Goal: Transaction & Acquisition: Purchase product/service

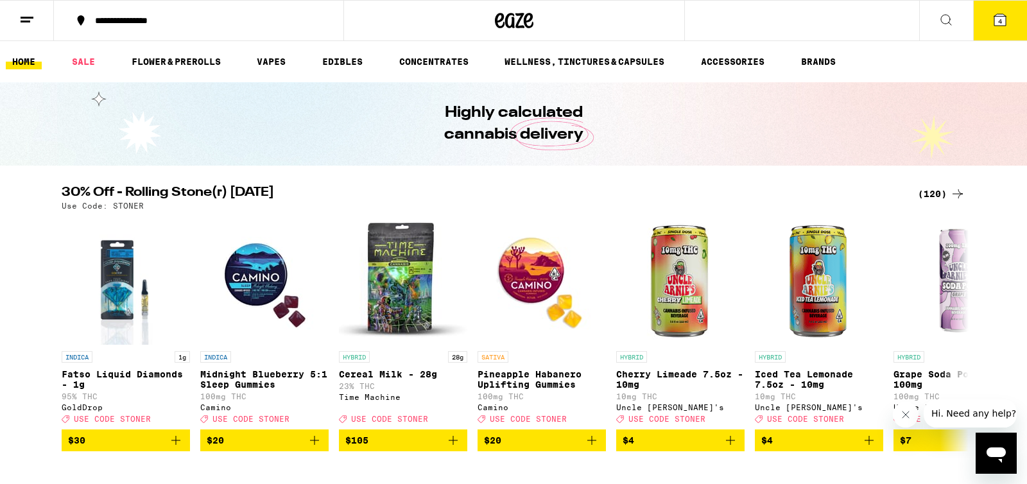
click at [995, 27] on button "4" at bounding box center [1000, 21] width 54 height 40
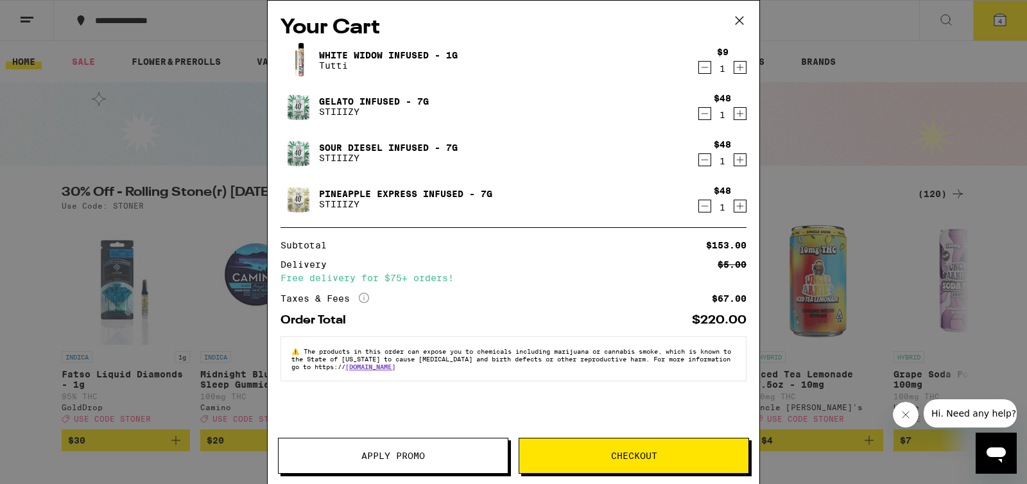
click at [707, 208] on icon "Decrement" at bounding box center [705, 205] width 12 height 15
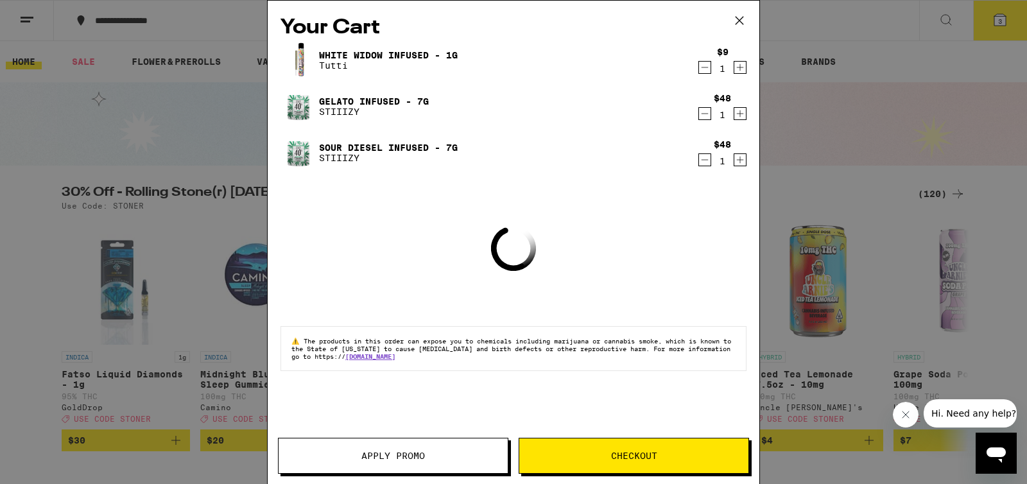
click at [706, 164] on icon "Decrement" at bounding box center [705, 159] width 12 height 15
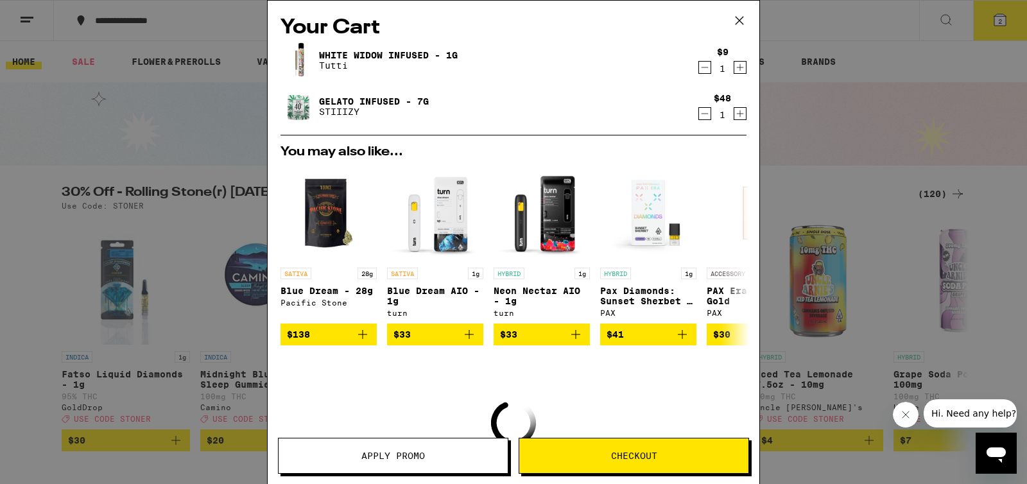
click at [707, 107] on icon "Decrement" at bounding box center [705, 113] width 12 height 15
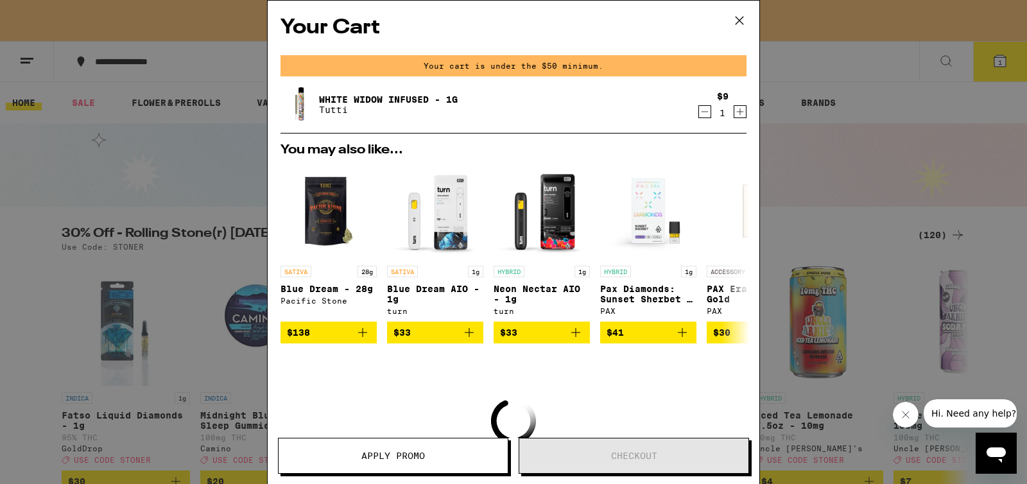
click at [707, 107] on icon "Decrement" at bounding box center [705, 111] width 12 height 15
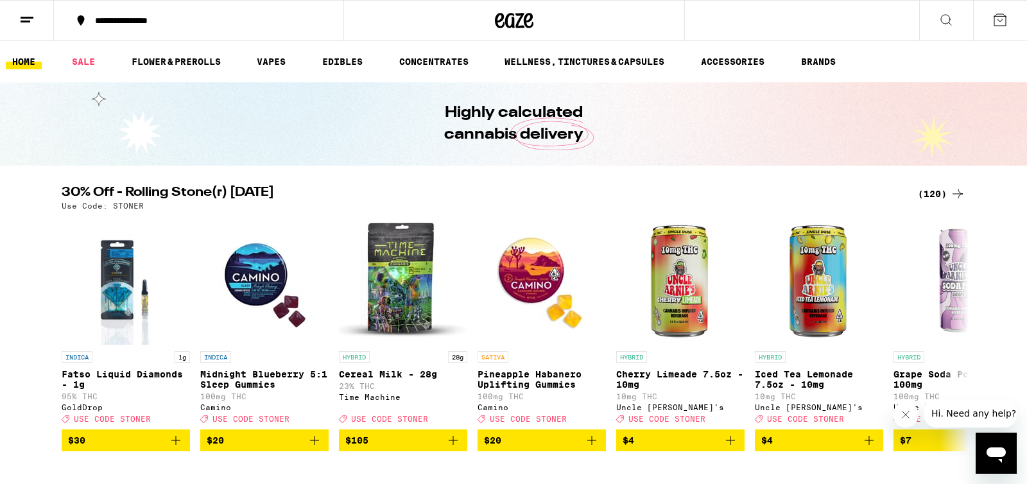
click at [707, 110] on div "Your Cart You may also like... SATIVA 28g Blue Dream - 28g Pacific Stone $138 S…" at bounding box center [513, 242] width 1027 height 484
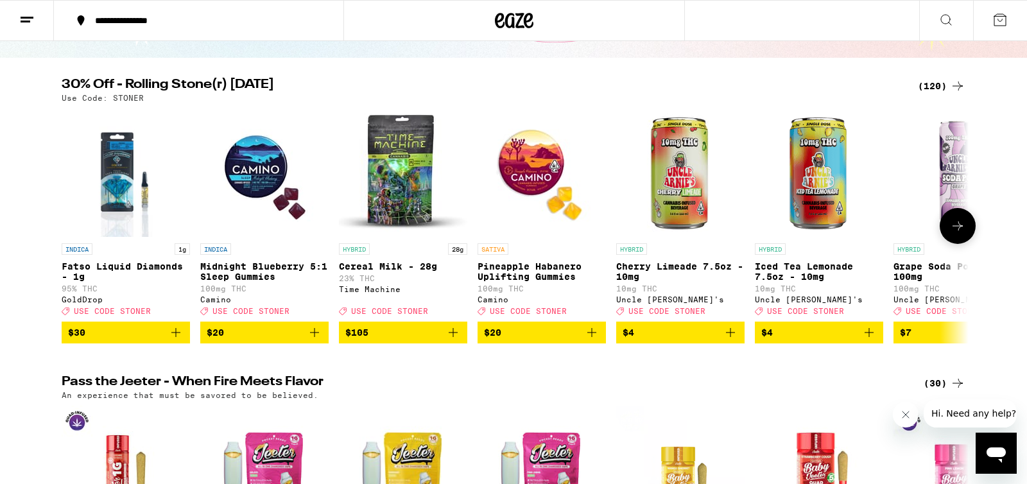
click at [456, 337] on icon "Add to bag" at bounding box center [453, 332] width 9 height 9
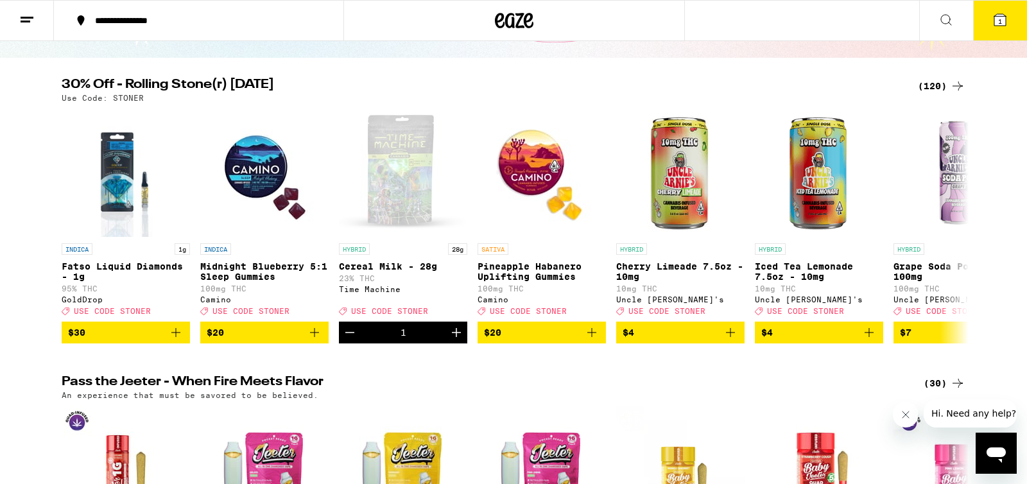
click at [1013, 22] on button "1" at bounding box center [1000, 21] width 54 height 40
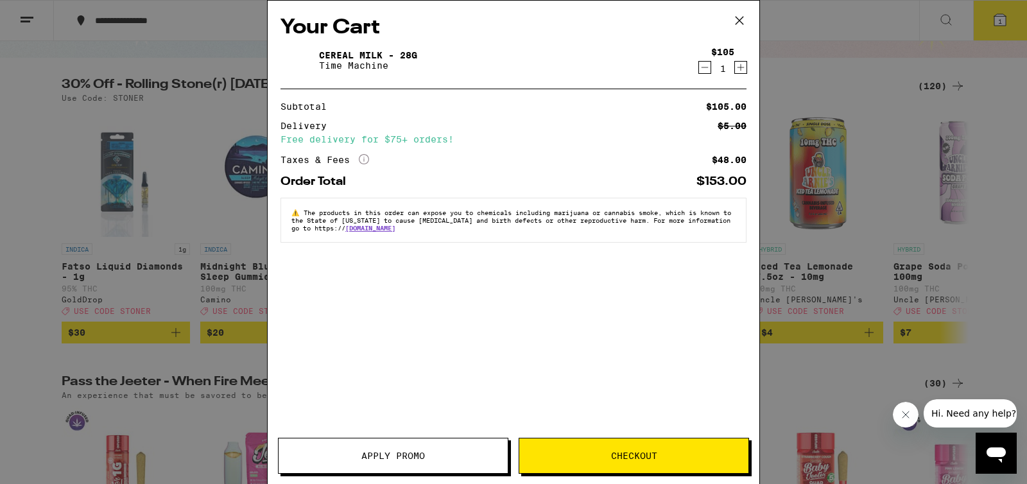
click at [391, 447] on button "Apply Promo" at bounding box center [393, 456] width 230 height 36
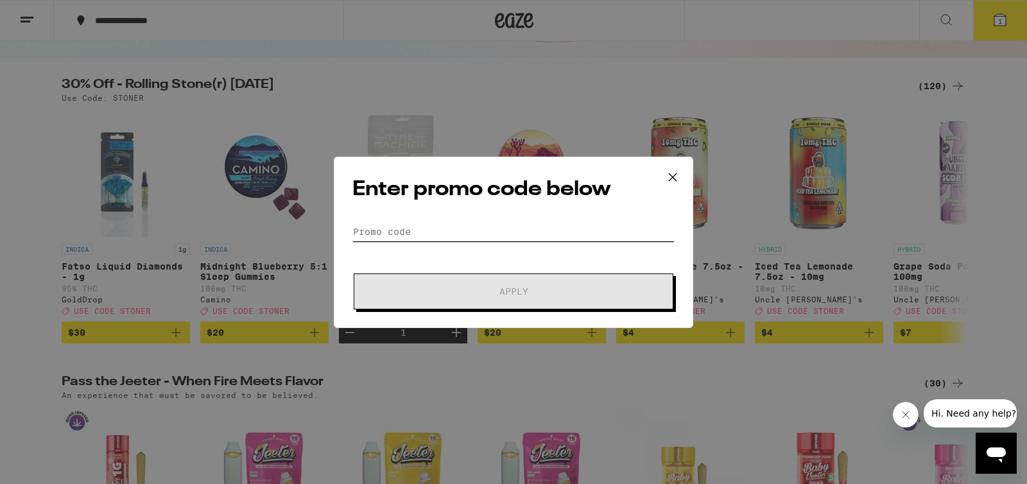
click at [461, 230] on input "Promo Code" at bounding box center [513, 231] width 322 height 19
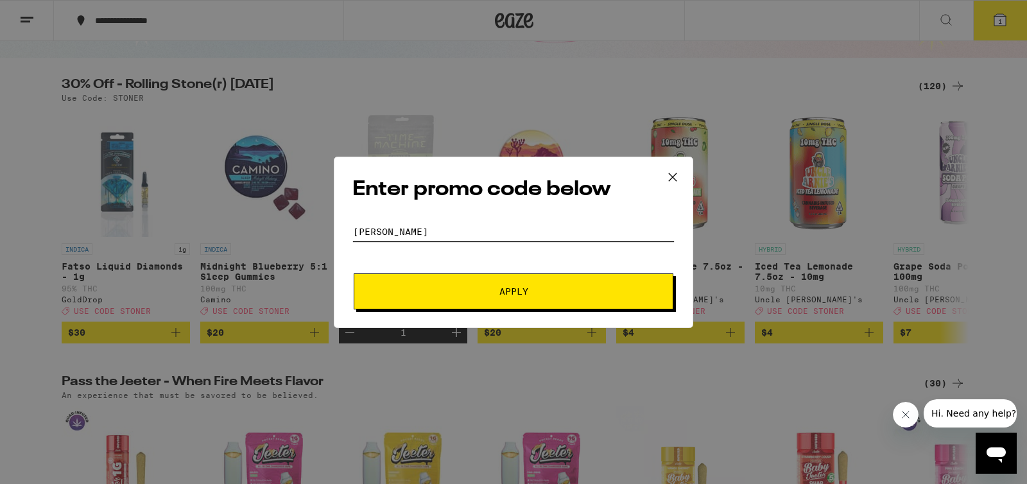
type input "STONER"
click at [497, 297] on button "Apply" at bounding box center [514, 291] width 320 height 36
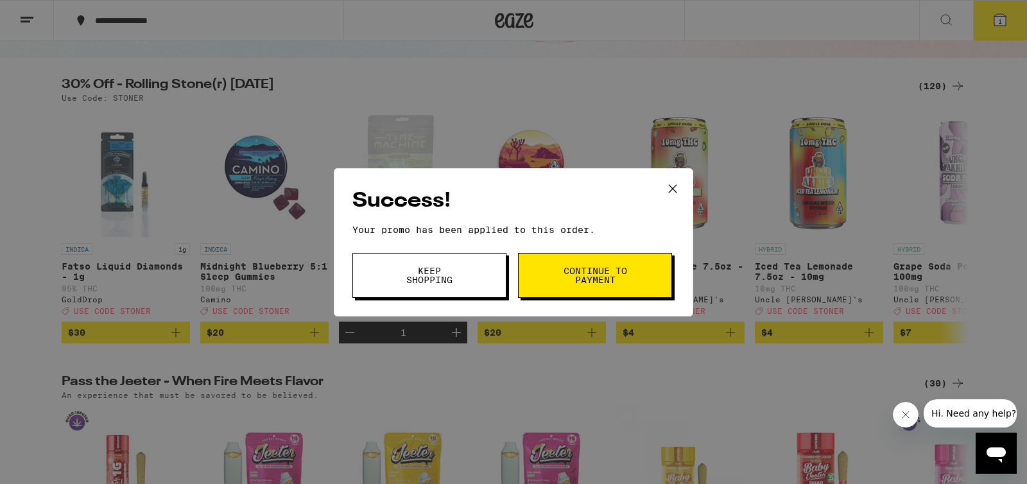
click at [670, 191] on icon at bounding box center [672, 188] width 19 height 19
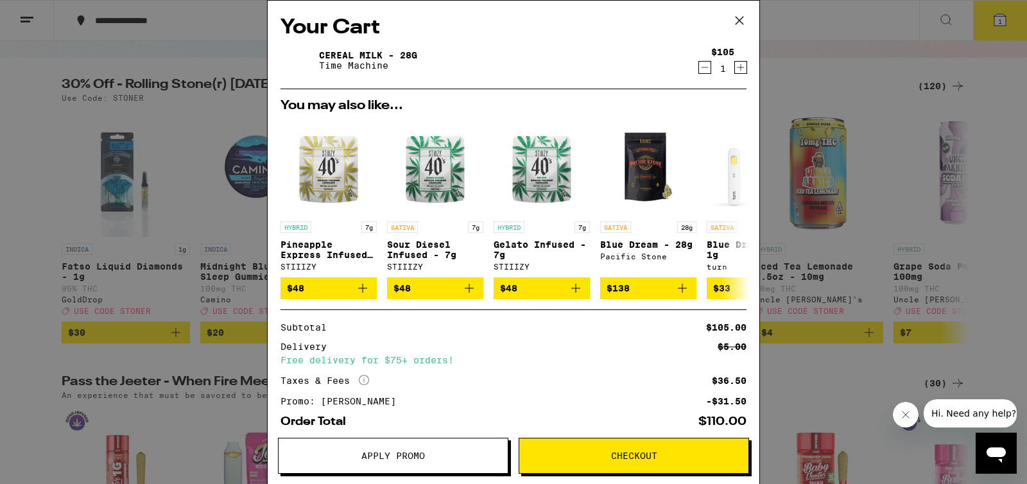
click at [742, 19] on icon at bounding box center [739, 20] width 19 height 19
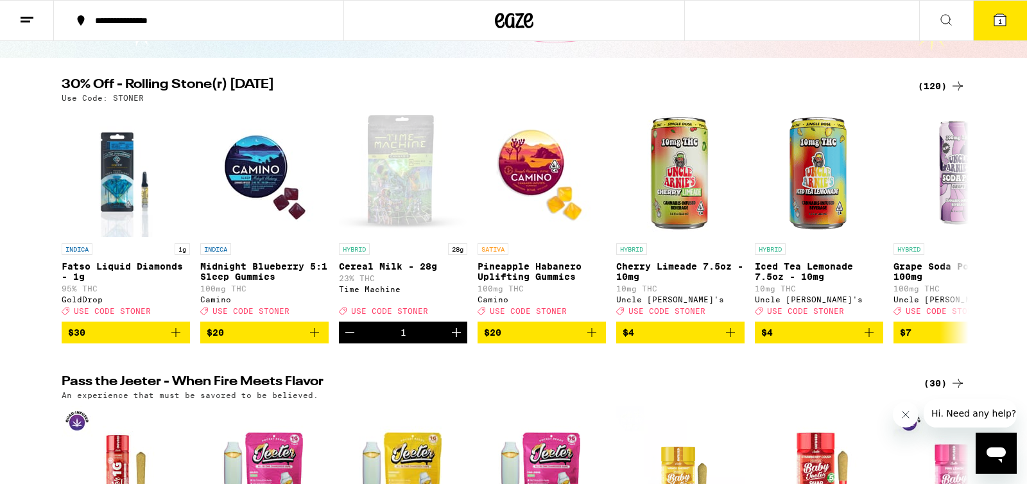
click at [944, 84] on div "(120)" at bounding box center [942, 85] width 48 height 15
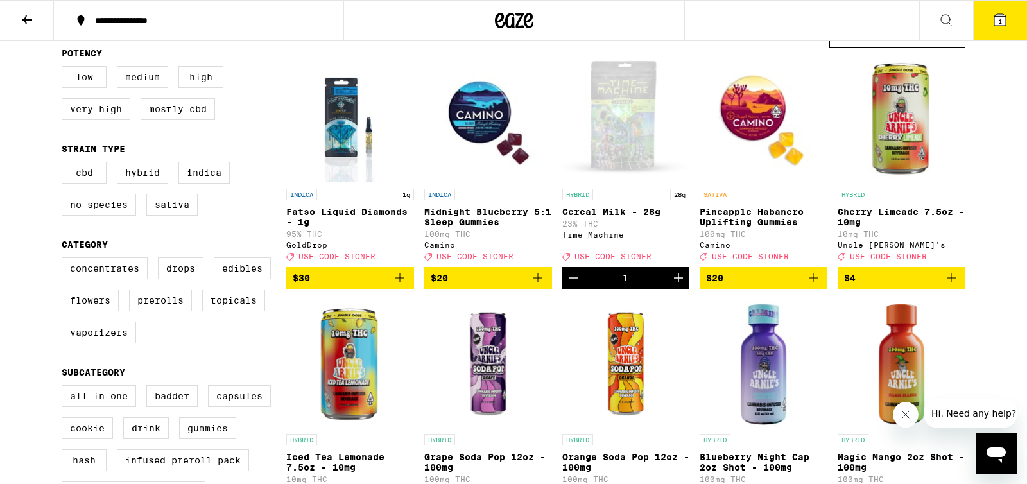
scroll to position [132, 0]
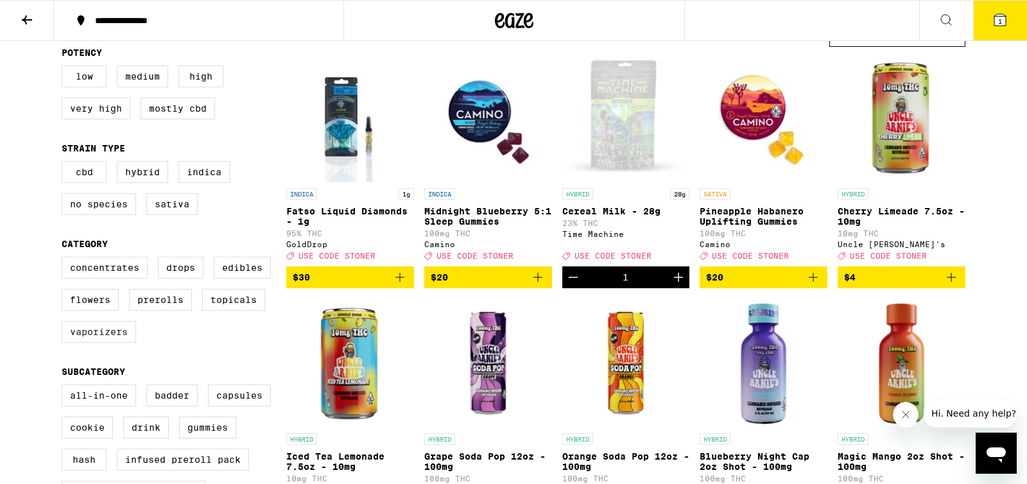
click at [112, 343] on label "Vaporizers" at bounding box center [99, 332] width 74 height 22
click at [65, 259] on input "Vaporizers" at bounding box center [64, 259] width 1 height 1
checkbox input "true"
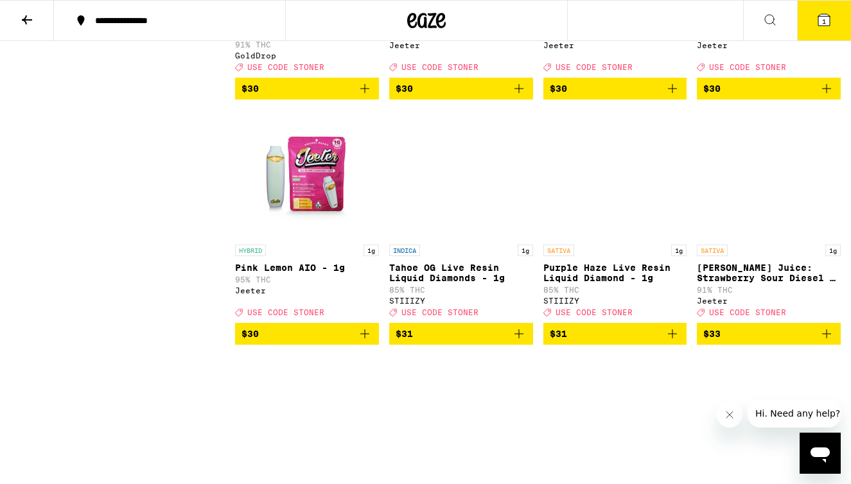
scroll to position [1980, 0]
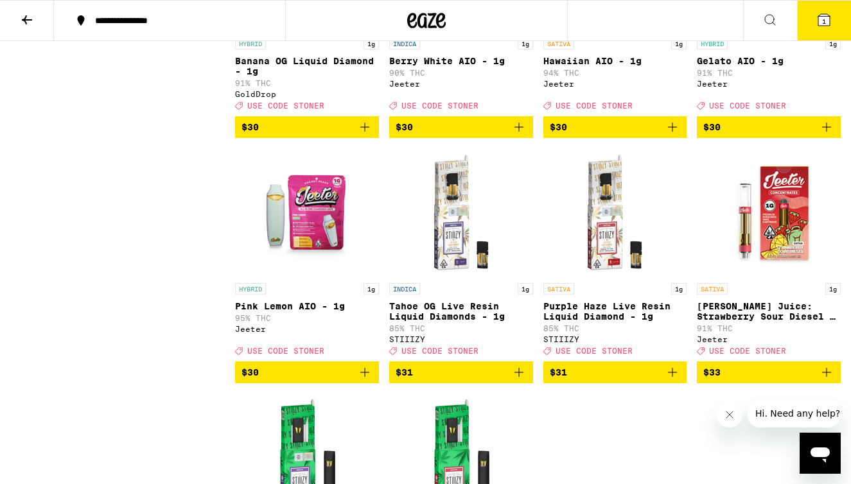
click at [365, 377] on icon "Add to bag" at bounding box center [364, 372] width 9 height 9
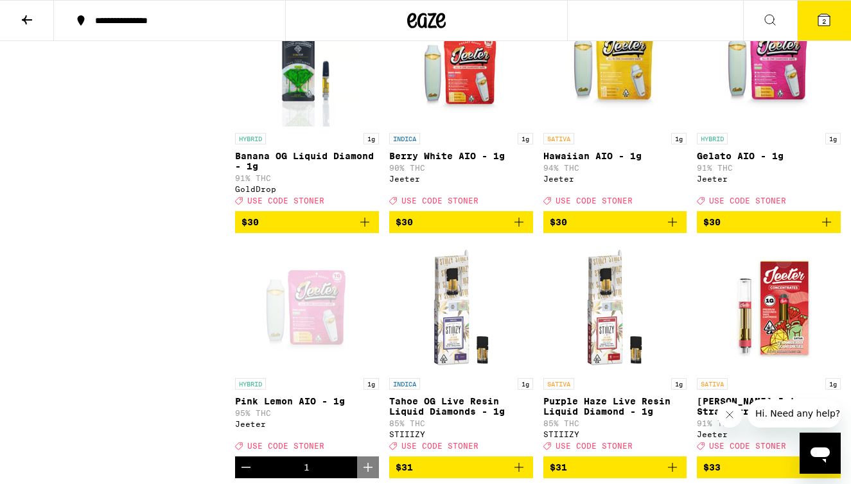
scroll to position [1887, 0]
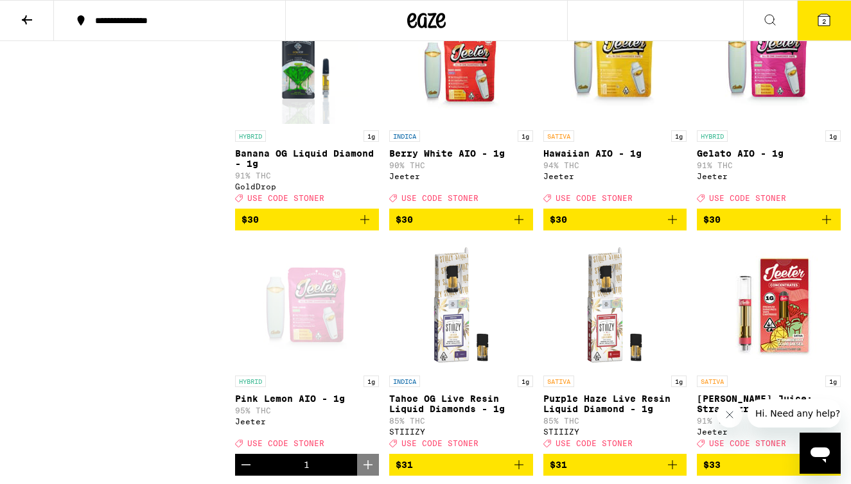
click at [675, 227] on icon "Add to bag" at bounding box center [671, 219] width 15 height 15
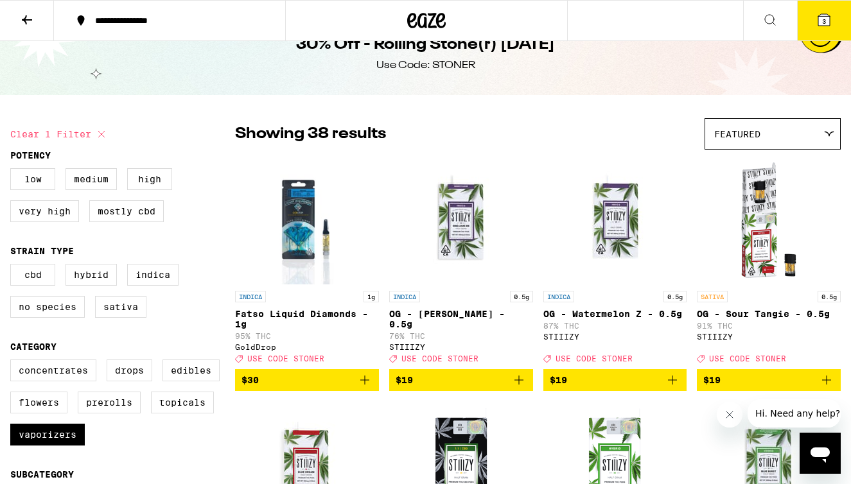
scroll to position [0, 0]
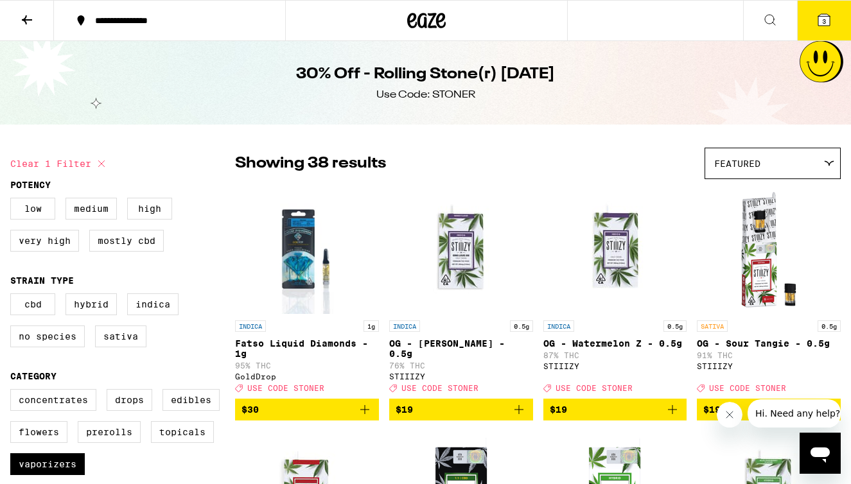
click at [825, 16] on icon at bounding box center [824, 20] width 12 height 12
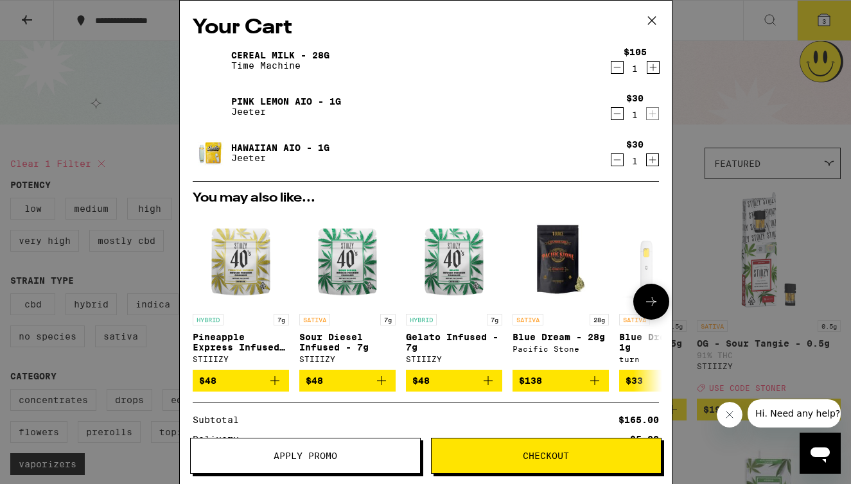
scroll to position [160, 0]
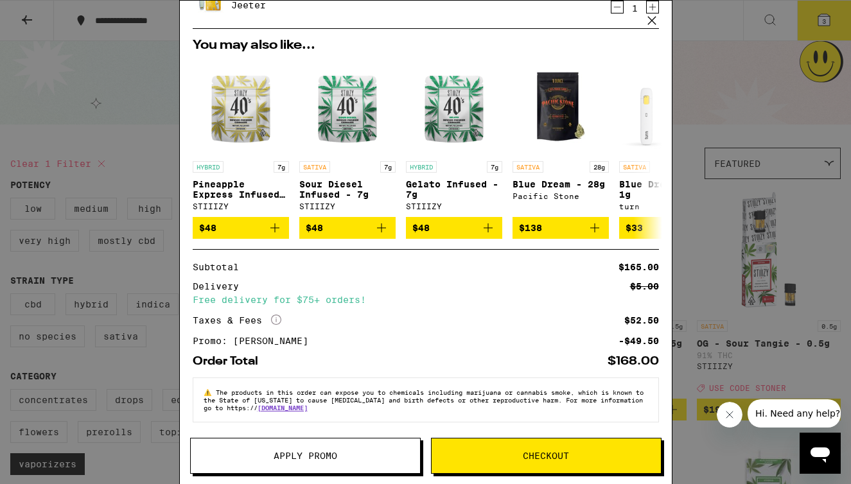
click at [277, 315] on icon "More Info" at bounding box center [276, 320] width 10 height 10
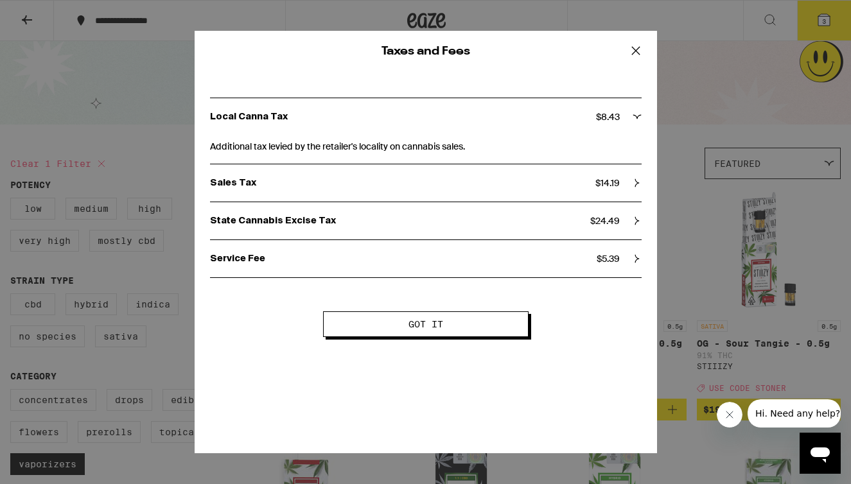
click at [636, 223] on icon at bounding box center [637, 221] width 4 height 8
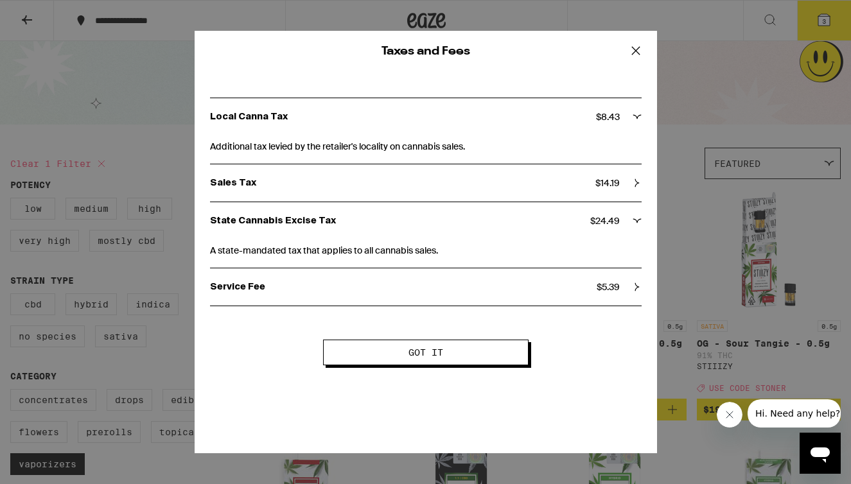
click at [633, 184] on icon at bounding box center [636, 182] width 9 height 9
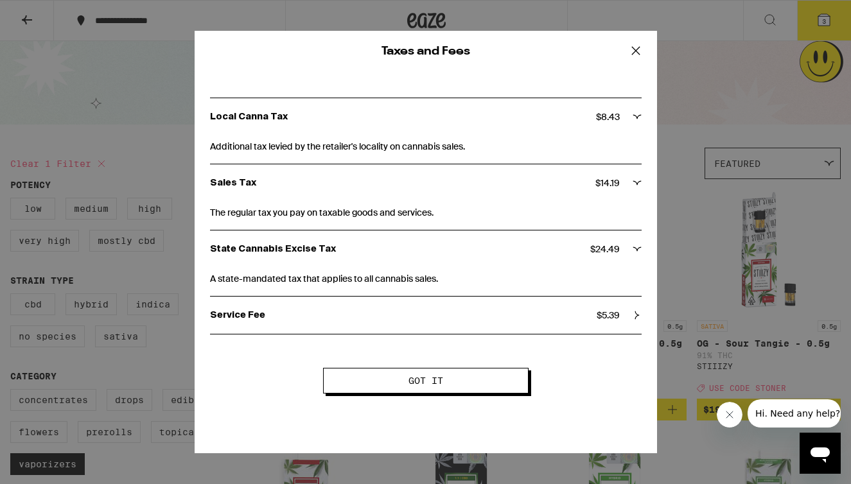
click at [639, 318] on icon at bounding box center [636, 315] width 9 height 9
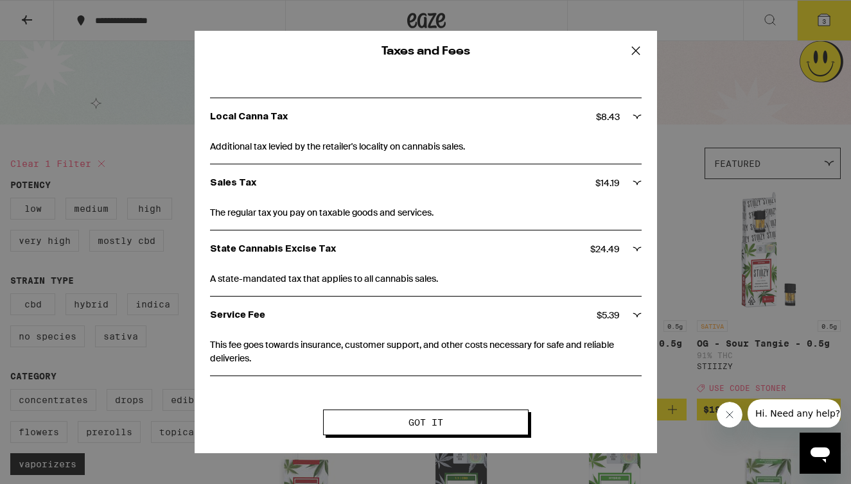
click at [637, 48] on icon at bounding box center [635, 50] width 19 height 19
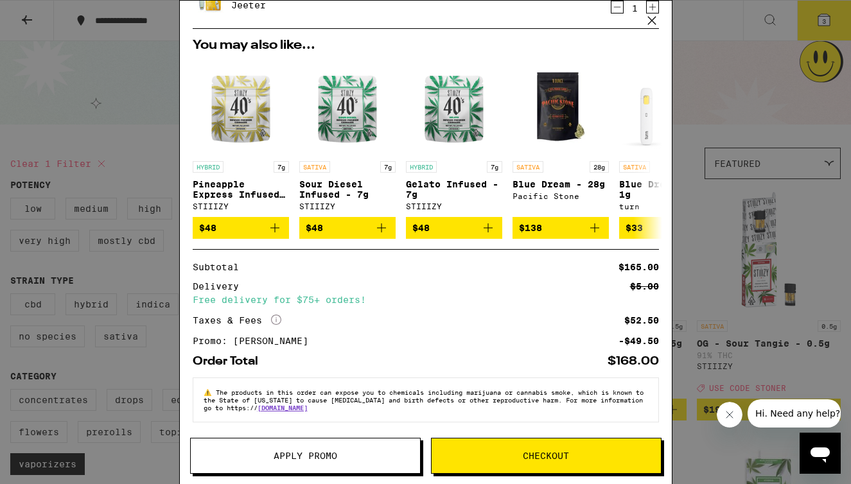
click at [578, 464] on button "Checkout" at bounding box center [546, 456] width 230 height 36
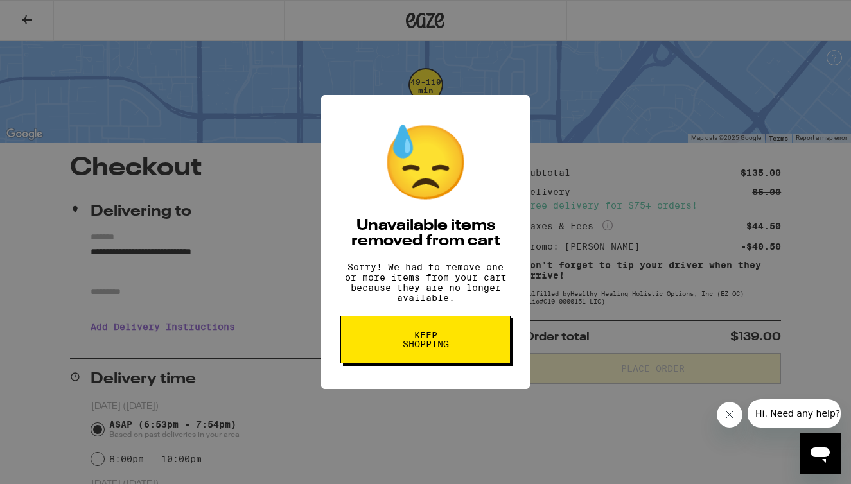
click at [474, 336] on button "Keep Shopping" at bounding box center [425, 340] width 170 height 48
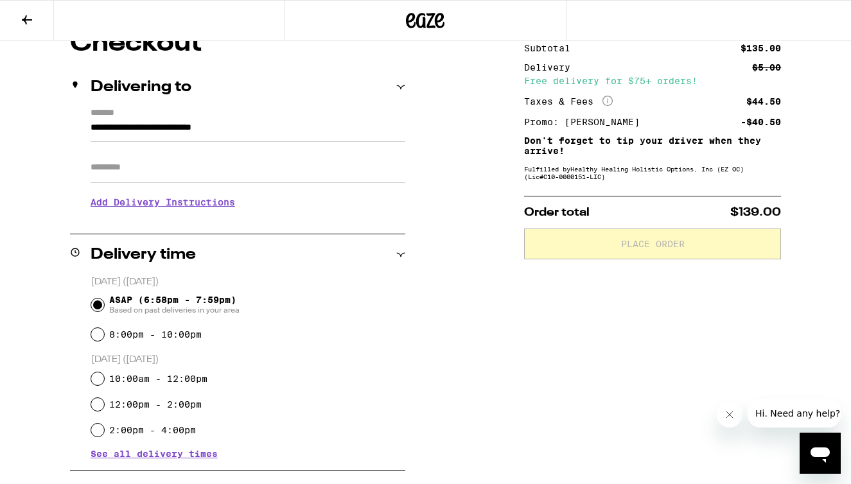
scroll to position [78, 0]
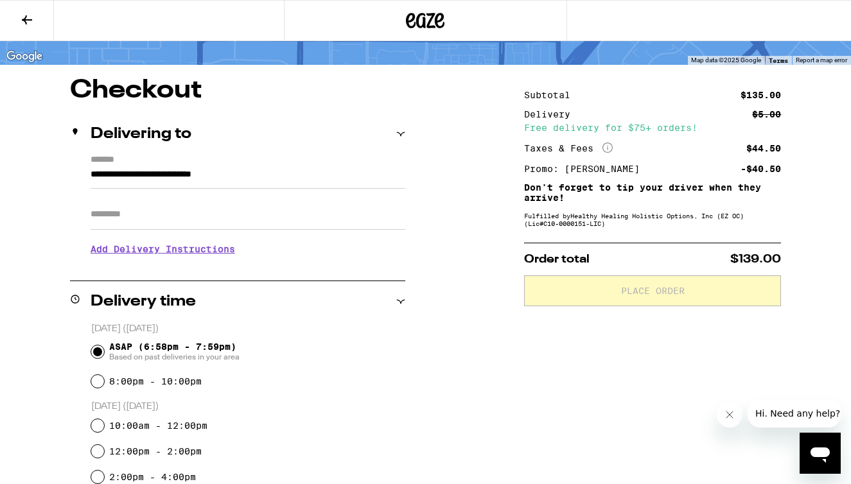
click at [363, 211] on input "Apt/Suite" at bounding box center [248, 214] width 315 height 31
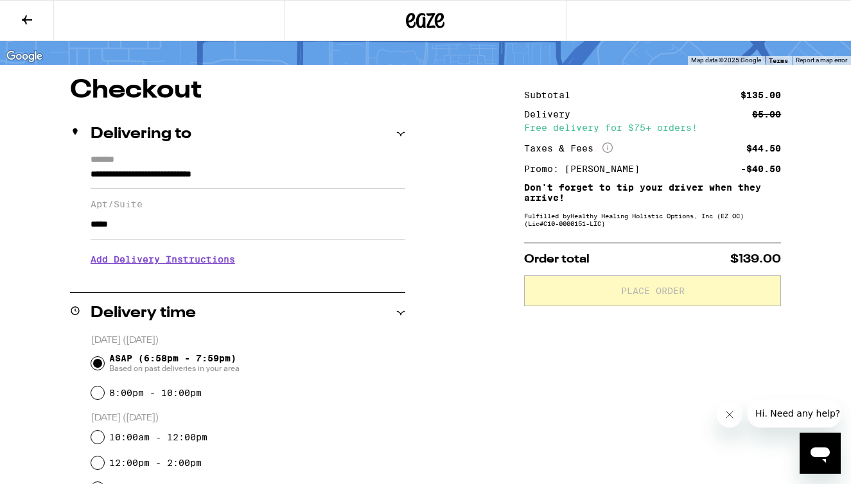
type input "*****"
click at [159, 263] on h3 "Add Delivery Instructions" at bounding box center [248, 260] width 315 height 30
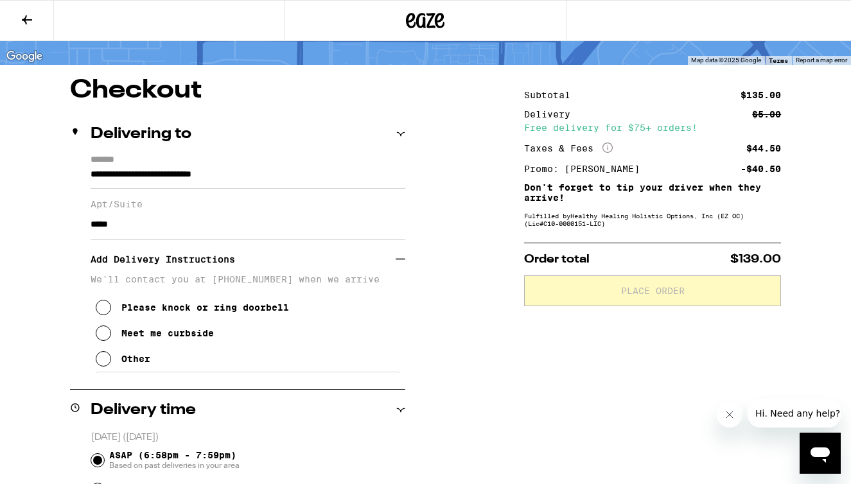
click at [162, 283] on p "We'll contact you at [PHONE_NUMBER] when we arrive" at bounding box center [248, 279] width 315 height 10
click at [129, 361] on div "Other" at bounding box center [135, 359] width 29 height 10
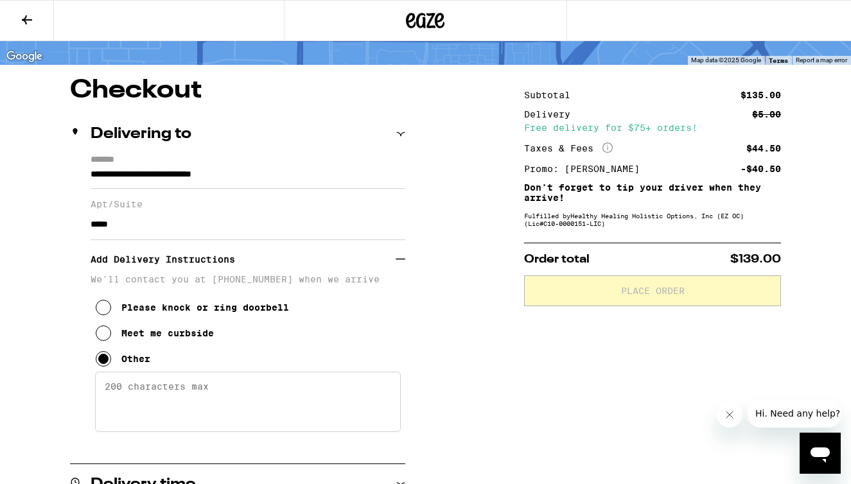
click at [135, 406] on textarea "Enter any other delivery instructions you want driver to know" at bounding box center [248, 402] width 306 height 60
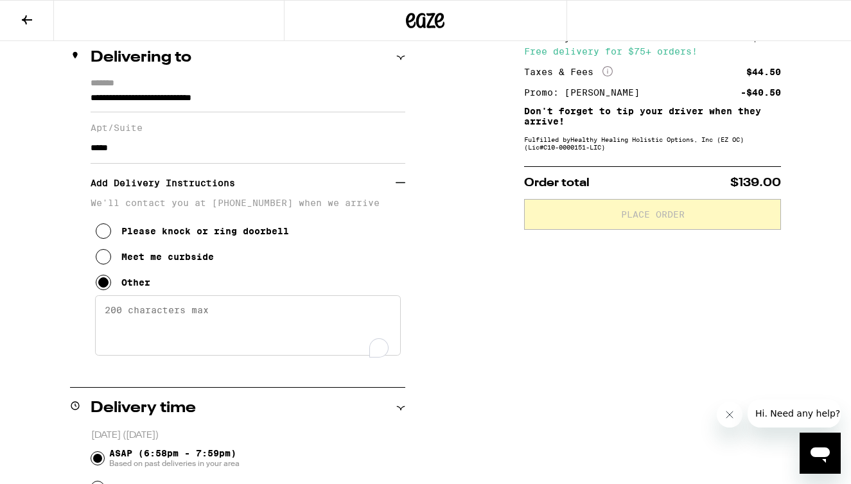
scroll to position [182, 0]
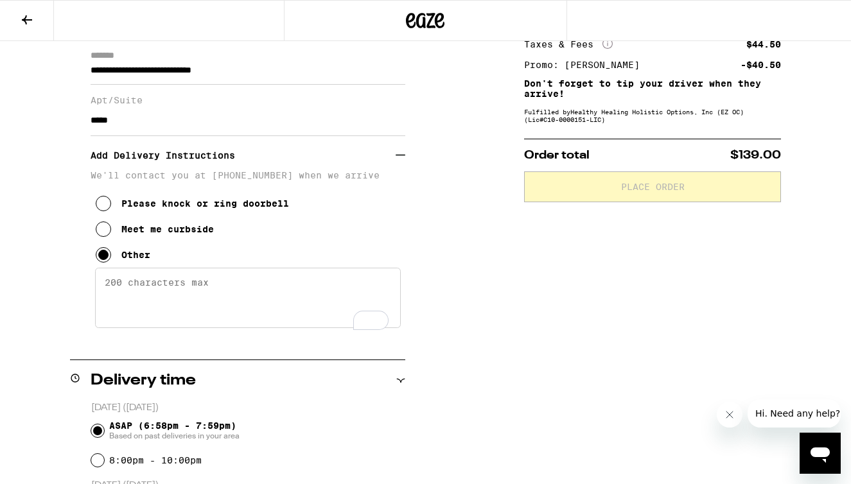
click at [238, 302] on textarea "Enter any other delivery instructions you want driver to know" at bounding box center [248, 298] width 306 height 60
paste textarea "The main gate to Courtyards at [GEOGRAPHIC_DATA] is at [STREET_ADDRESS]"
type textarea "The main gate to Courtyards at [GEOGRAPHIC_DATA] is at [STREET_ADDRESS]"
click at [537, 297] on div "Subtotal $135.00 Delivery $5.00 Free delivery for $75+ orders! Taxes & Fees Mor…" at bounding box center [652, 427] width 257 height 907
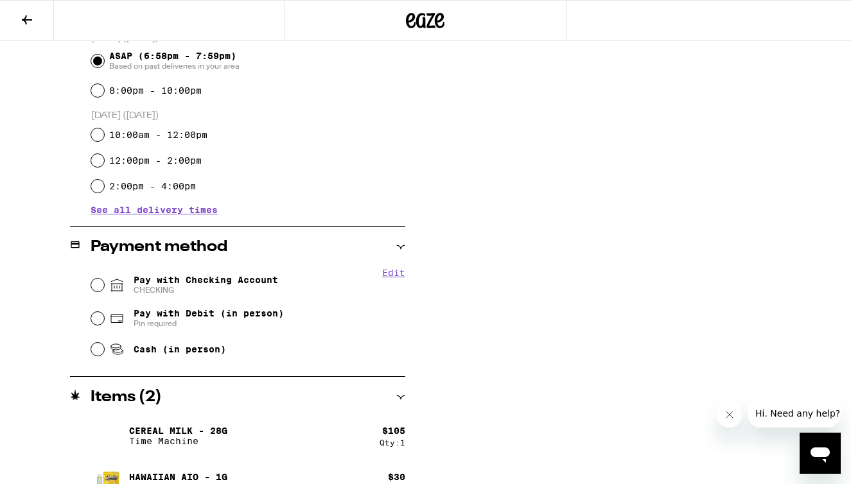
scroll to position [578, 0]
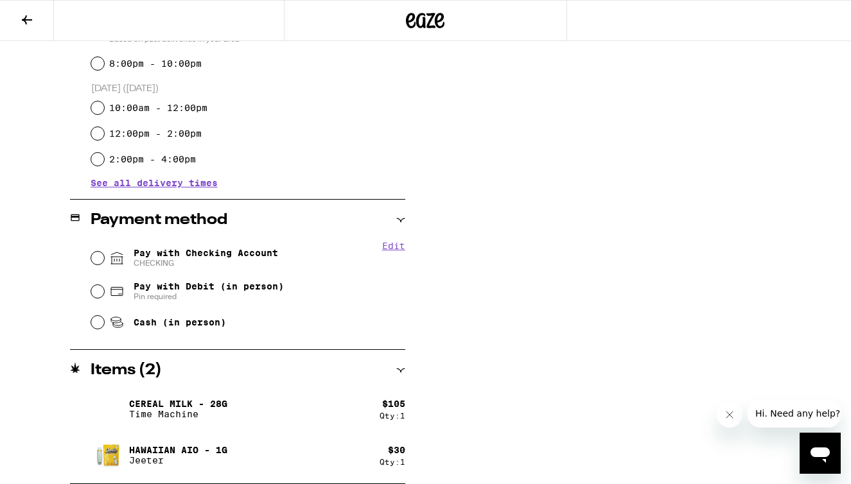
click at [182, 255] on span "Pay with Checking Account CHECKING" at bounding box center [206, 258] width 144 height 21
click at [104, 255] on input "Pay with Checking Account CHECKING" at bounding box center [97, 258] width 13 height 13
radio input "true"
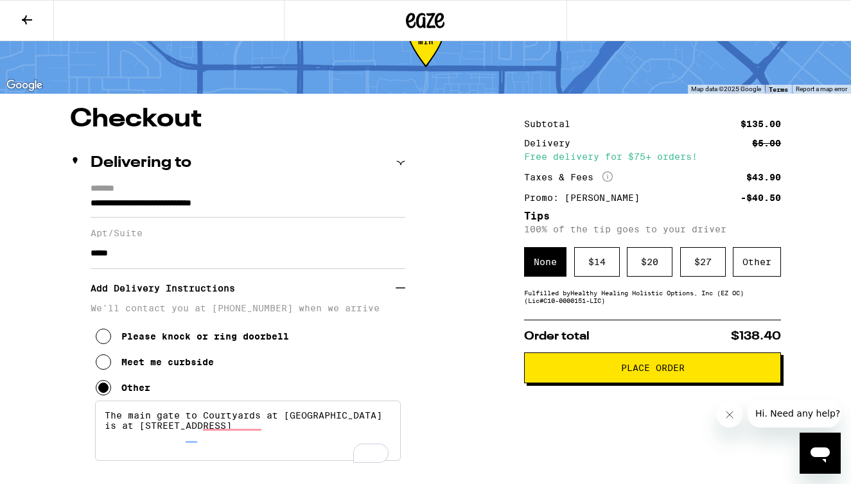
scroll to position [45, 0]
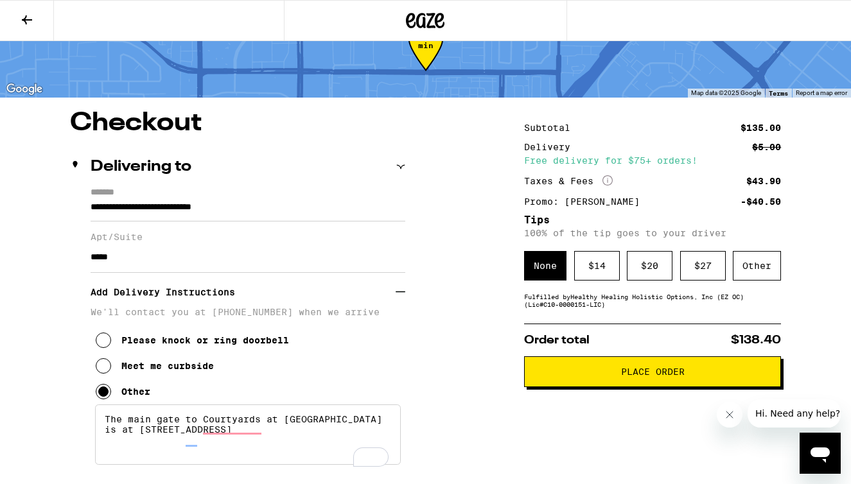
click at [605, 370] on button "Place Order" at bounding box center [652, 371] width 257 height 31
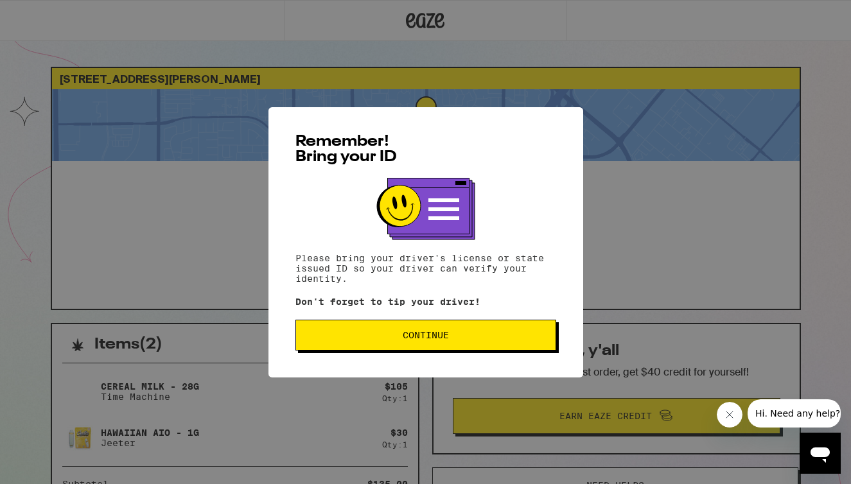
click at [462, 334] on span "Continue" at bounding box center [425, 335] width 239 height 9
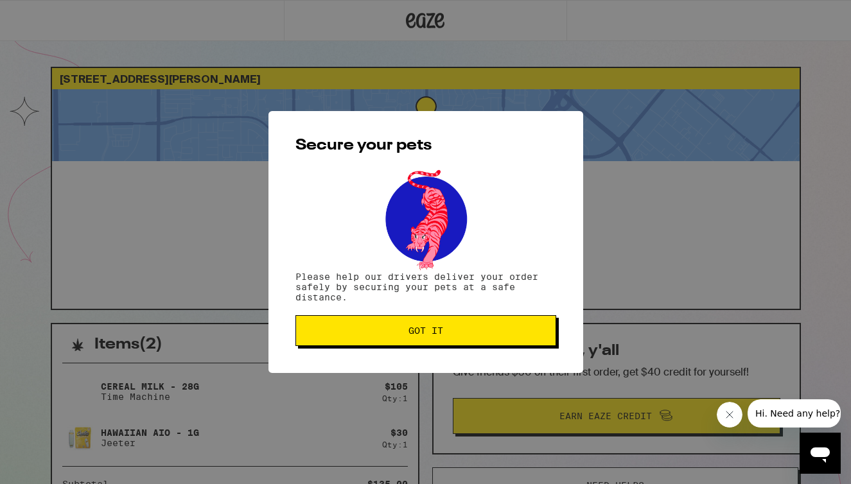
click at [464, 331] on span "Got it" at bounding box center [425, 330] width 239 height 9
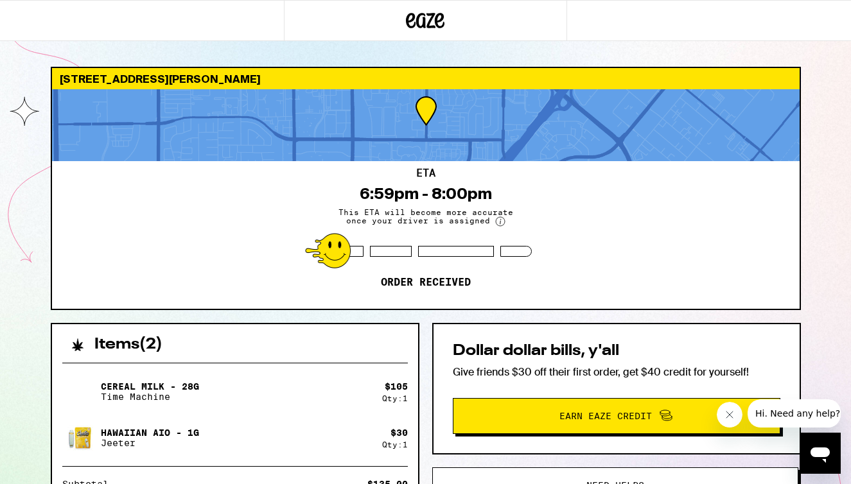
click at [832, 114] on div "[STREET_ADDRESS][PERSON_NAME] 6:59pm - 8:00pm This ETA will become more accurat…" at bounding box center [425, 350] width 851 height 700
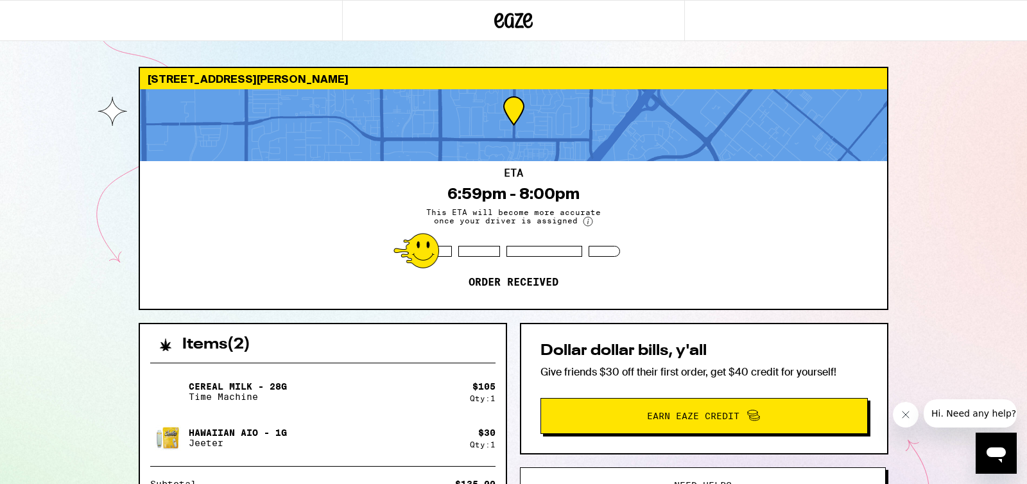
click at [850, 88] on div "[STREET_ADDRESS][PERSON_NAME] 6:59pm - 8:00pm This ETA will become more accurat…" at bounding box center [513, 350] width 1027 height 700
